Goal: Task Accomplishment & Management: Use online tool/utility

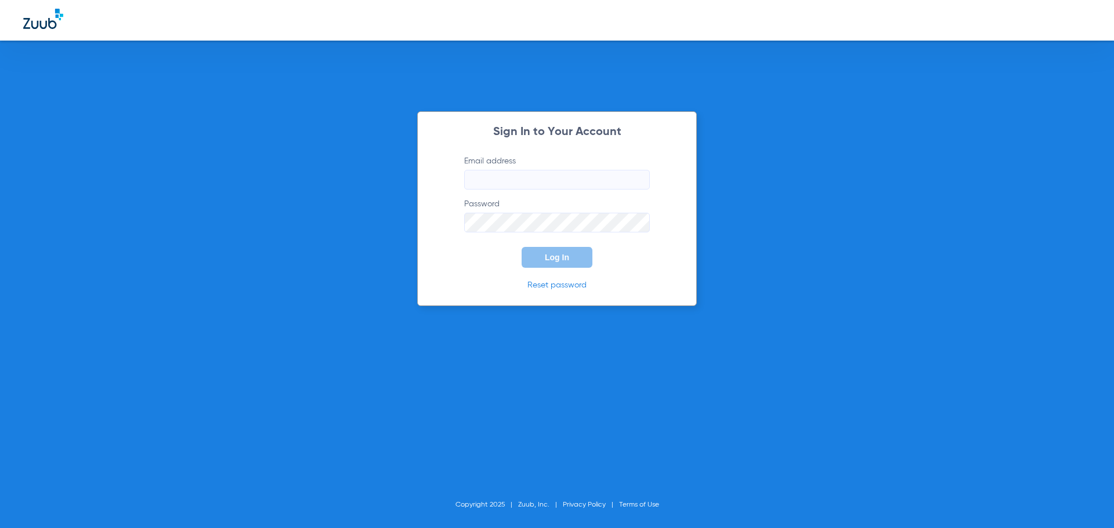
type input "[EMAIL_ADDRESS][DOMAIN_NAME]"
click at [541, 261] on button "Log In" at bounding box center [556, 257] width 71 height 21
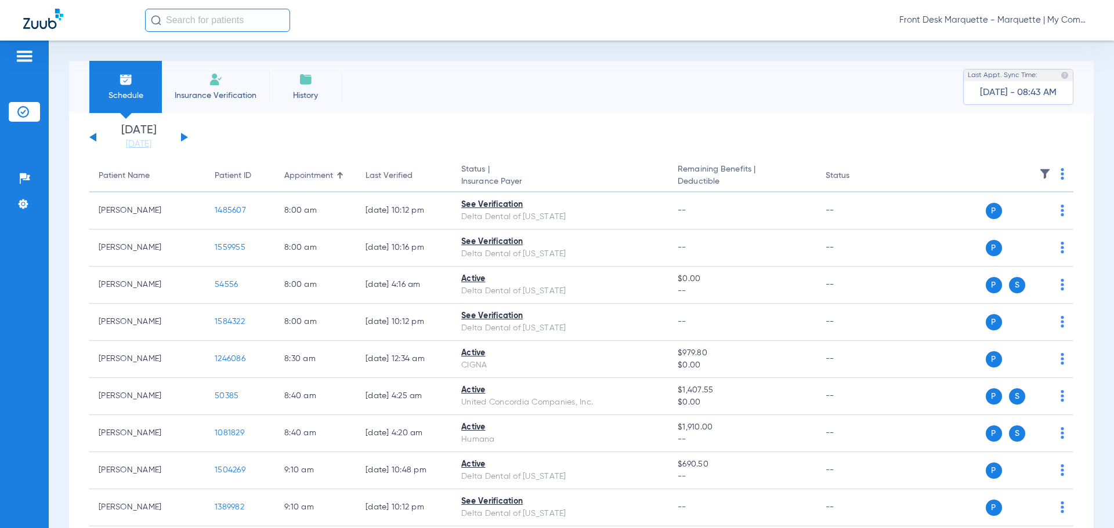
click at [220, 26] on input "text" at bounding box center [217, 20] width 145 height 23
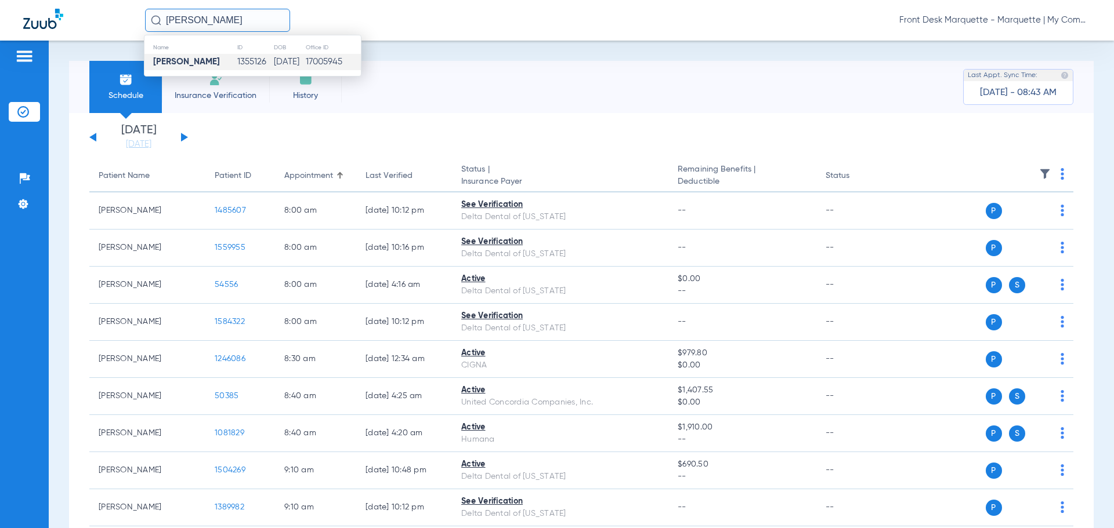
type input "[PERSON_NAME]"
click at [237, 59] on td "1355126" at bounding box center [255, 62] width 37 height 16
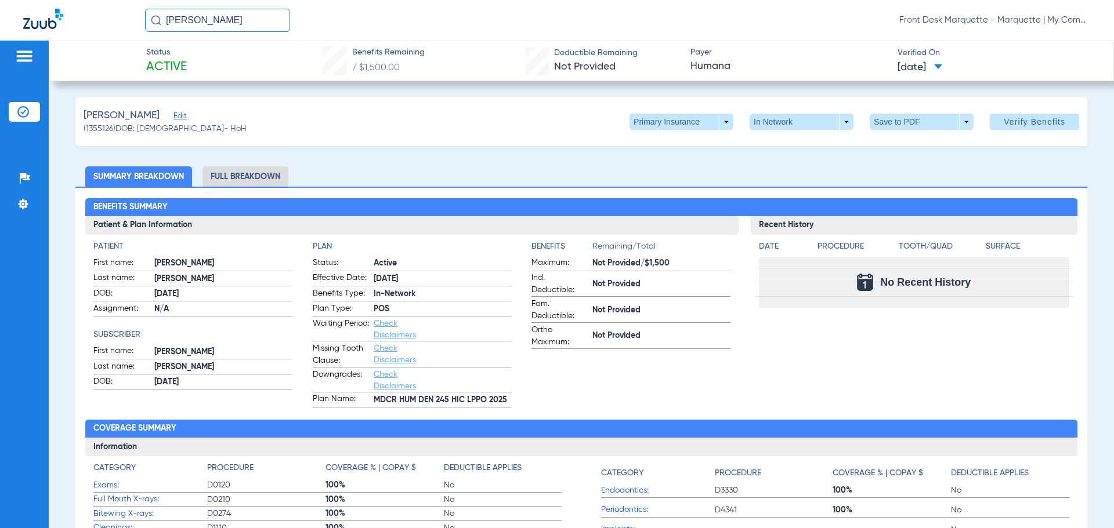
click at [256, 176] on li "Full Breakdown" at bounding box center [245, 176] width 86 height 20
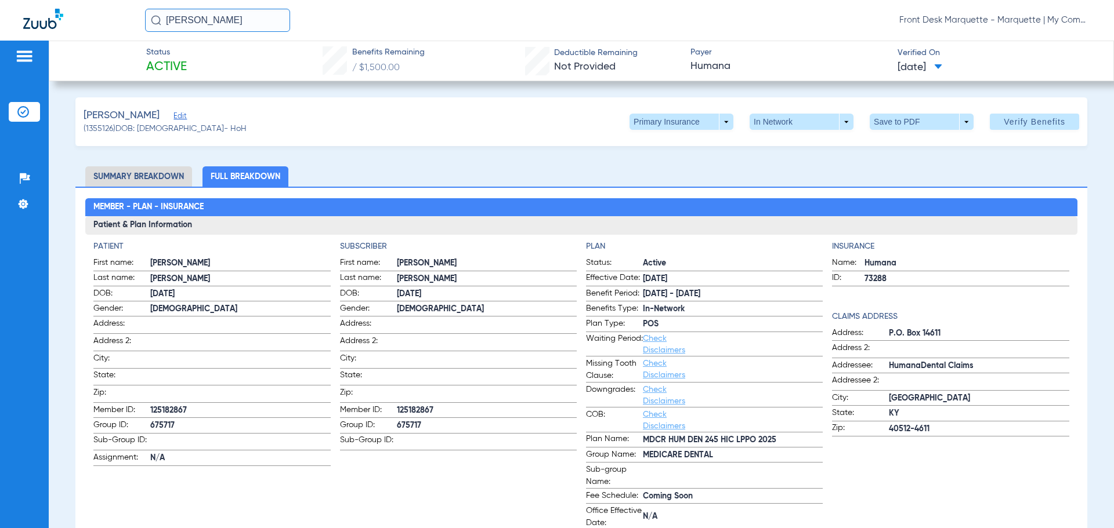
click at [942, 66] on span "[DATE]" at bounding box center [919, 67] width 45 height 15
click at [960, 66] on div at bounding box center [557, 264] width 1114 height 528
click at [193, 27] on input "[PERSON_NAME]" at bounding box center [217, 20] width 145 height 23
click at [193, 60] on strong "[PERSON_NAME]" at bounding box center [186, 61] width 67 height 9
click at [1043, 111] on span at bounding box center [1034, 122] width 89 height 28
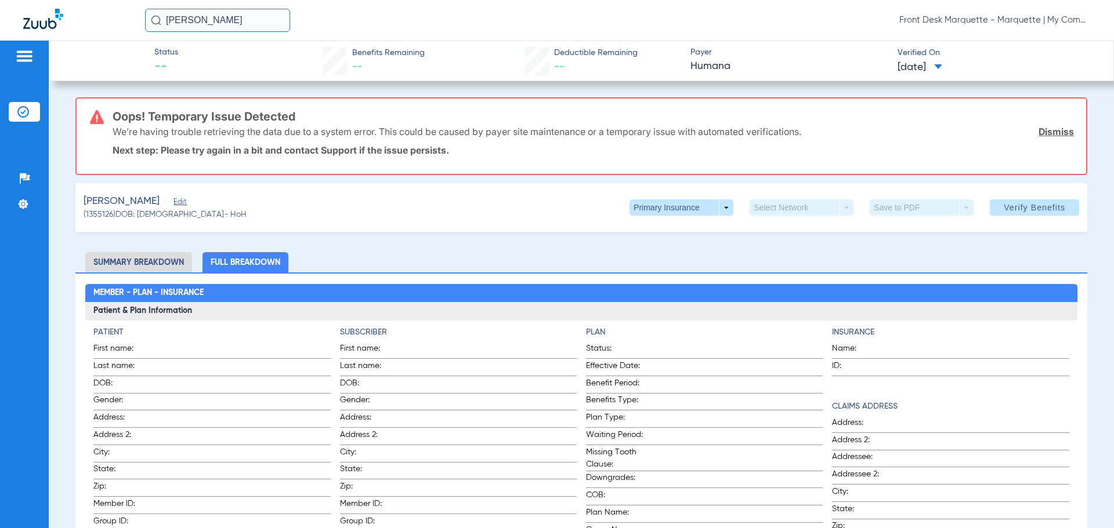
click at [308, 154] on p "Next step: Please try again in a bit and contact Support if the issue persists." at bounding box center [593, 150] width 961 height 12
click at [1048, 133] on link "Dismiss" at bounding box center [1055, 132] width 35 height 12
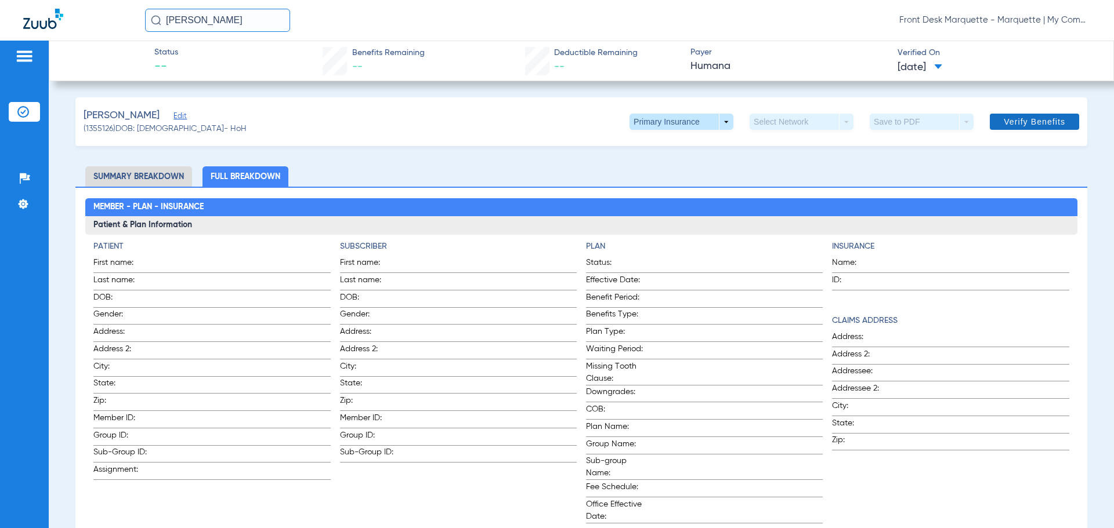
click at [1012, 118] on span "Verify Benefits" at bounding box center [1033, 121] width 61 height 9
